Goal: Information Seeking & Learning: Learn about a topic

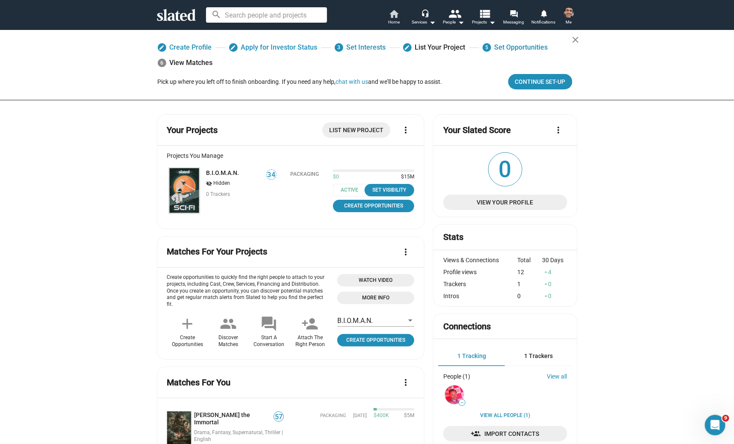
click at [395, 18] on span "Home" at bounding box center [394, 22] width 12 height 10
click at [222, 173] on link "B.I.O.M.A.N." at bounding box center [223, 172] width 33 height 7
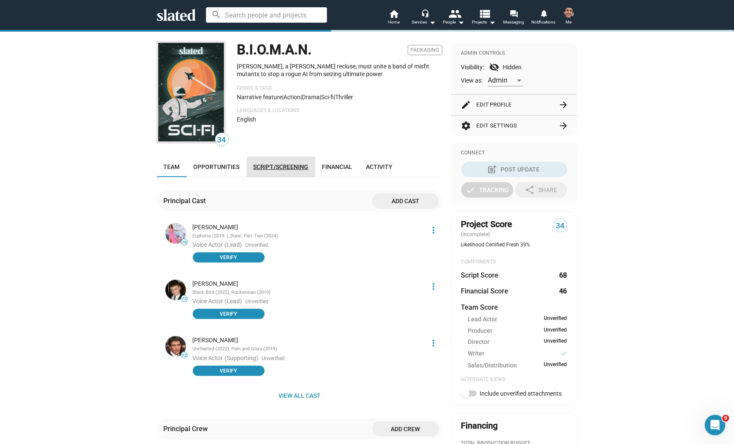
click at [272, 165] on span "Script/Screening" at bounding box center [281, 166] width 55 height 7
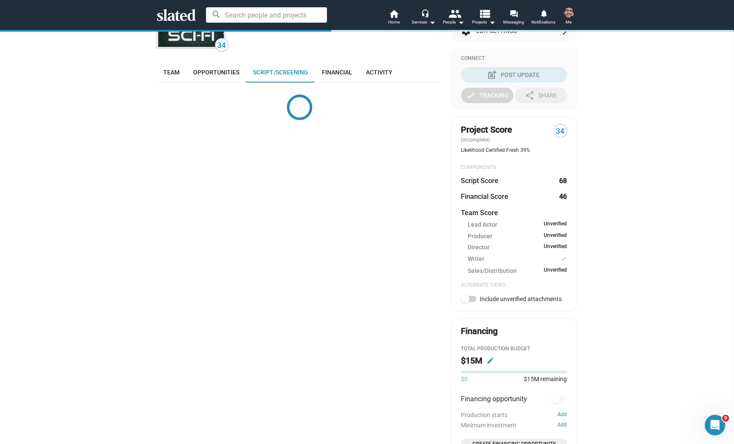
scroll to position [127, 0]
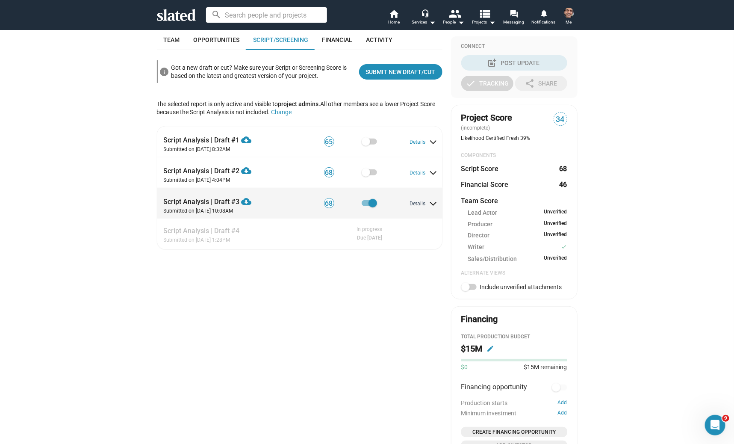
click at [423, 203] on button "Details" at bounding box center [423, 204] width 26 height 7
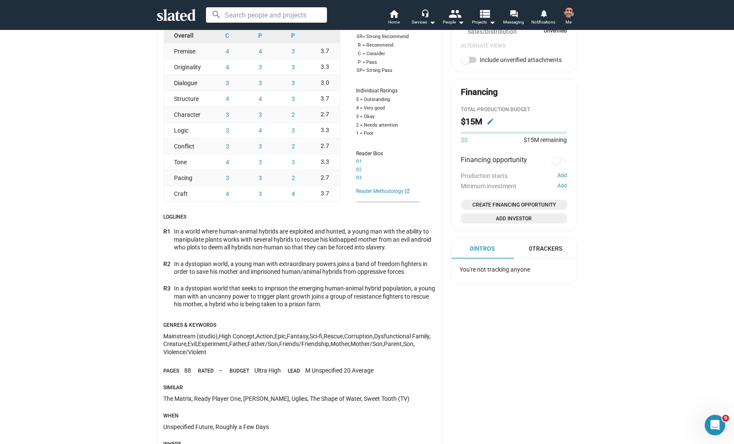
scroll to position [228, 0]
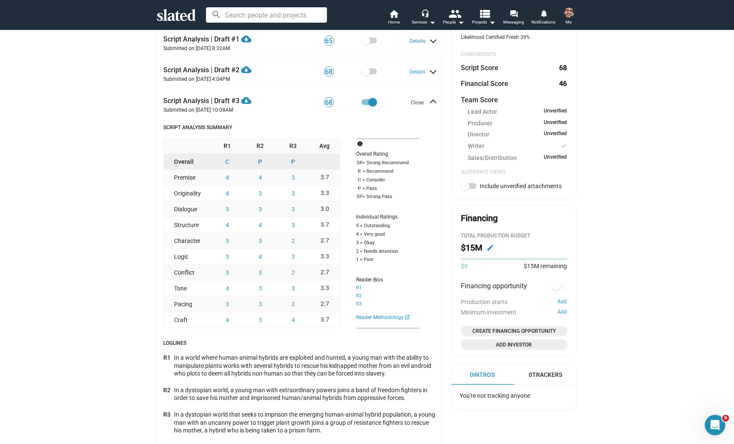
click at [433, 102] on button "Close" at bounding box center [422, 103] width 23 height 7
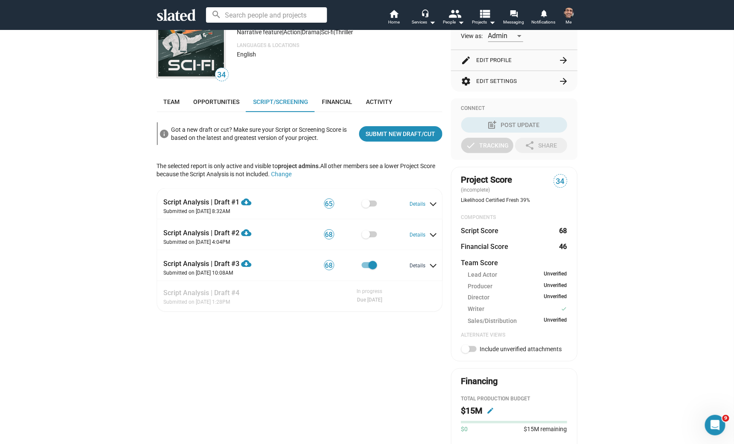
scroll to position [0, 0]
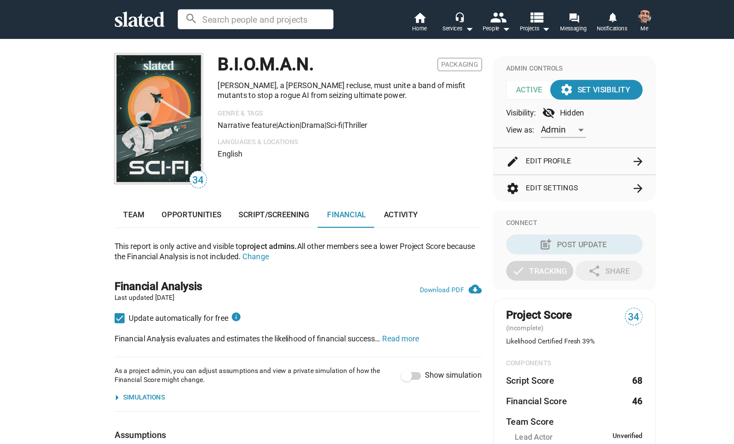
scroll to position [440, 0]
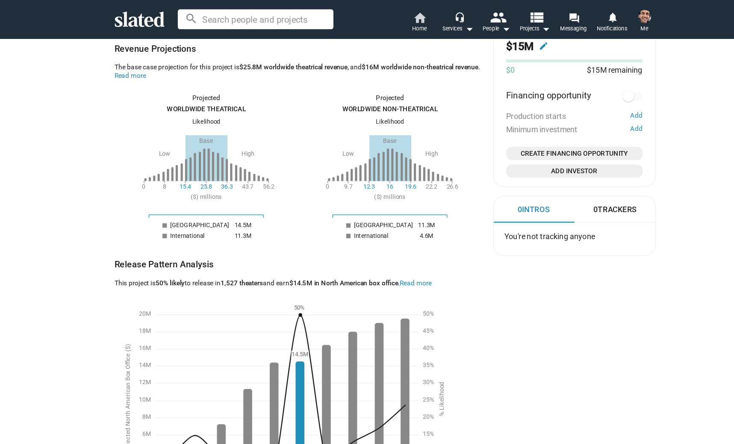
click at [397, 17] on span "Home" at bounding box center [394, 22] width 12 height 10
